Goal: Task Accomplishment & Management: Manage account settings

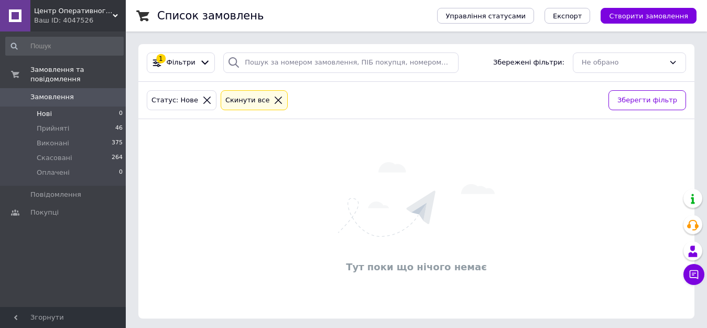
click at [44, 109] on span "Нові" at bounding box center [44, 113] width 15 height 9
click at [52, 106] on li "Нові 0" at bounding box center [64, 113] width 129 height 15
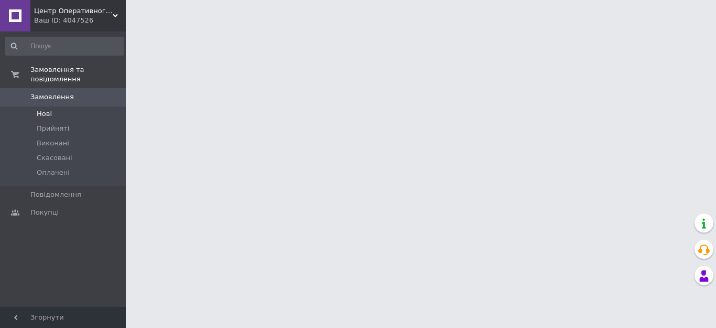
click at [72, 106] on li "Нові" at bounding box center [64, 113] width 129 height 15
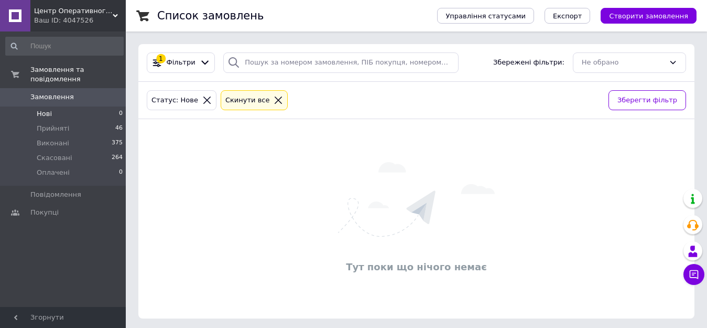
click at [48, 109] on span "Нові" at bounding box center [44, 113] width 15 height 9
click at [45, 109] on span "Нові" at bounding box center [44, 113] width 15 height 9
click at [162, 327] on div "Список замовлень Управління статусами Експорт Створити замовлення 1 Фільтри Збе…" at bounding box center [416, 165] width 581 height 331
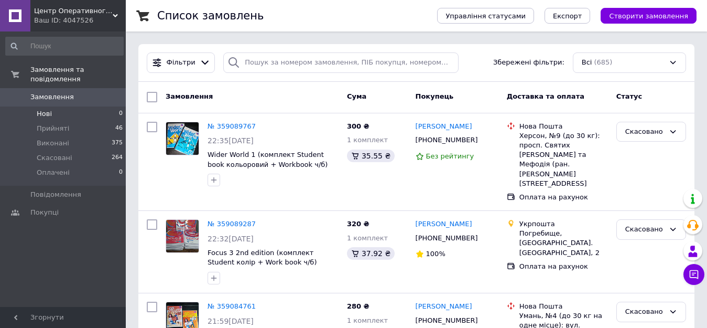
click at [47, 109] on span "Нові" at bounding box center [44, 113] width 15 height 9
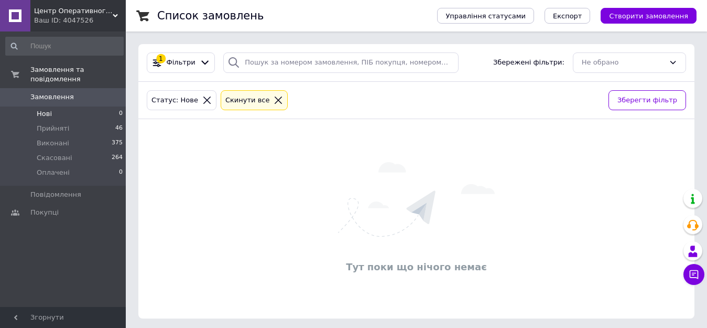
click at [55, 106] on li "Нові 0" at bounding box center [64, 113] width 129 height 15
